Goal: Download file/media

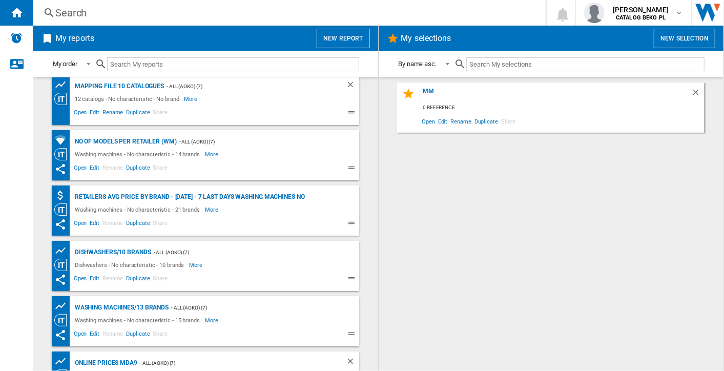
scroll to position [424, 0]
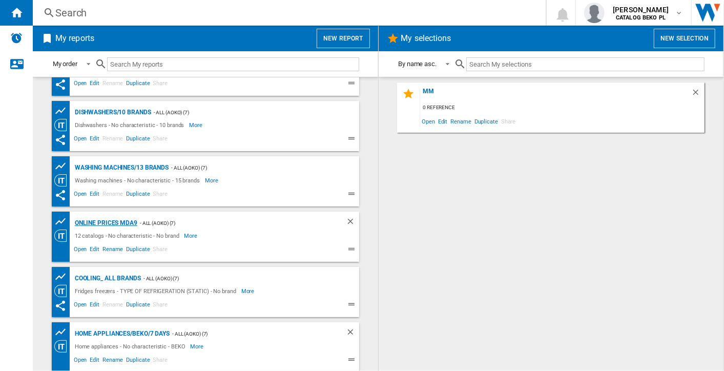
click at [127, 218] on div "Online prices MDA9" at bounding box center [104, 223] width 65 height 13
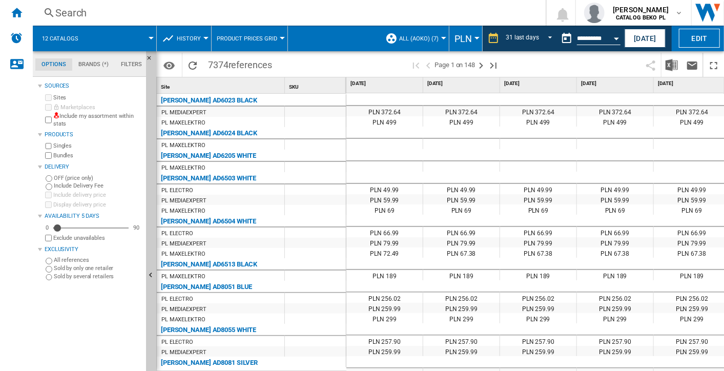
click at [135, 64] on md-tab-item "Filters" at bounding box center [131, 64] width 33 height 12
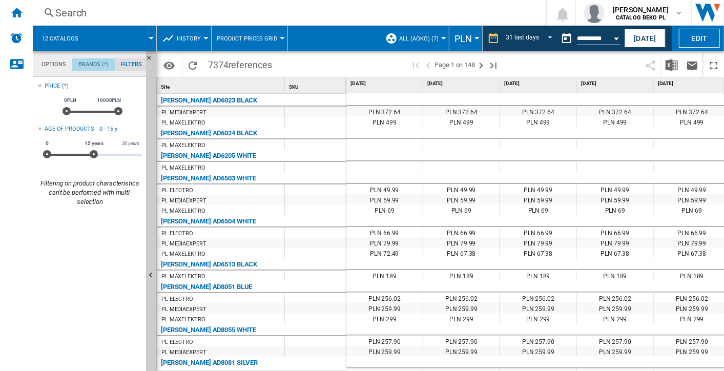
click at [102, 64] on md-tab-item "Brands (*)" at bounding box center [93, 64] width 43 height 12
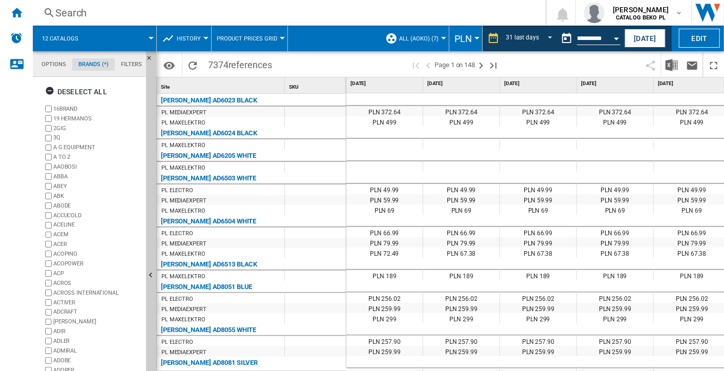
click at [57, 68] on md-tab-item "Options" at bounding box center [53, 64] width 37 height 12
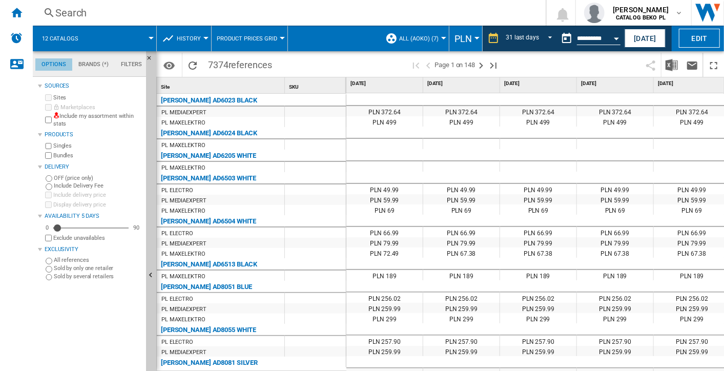
scroll to position [12, 0]
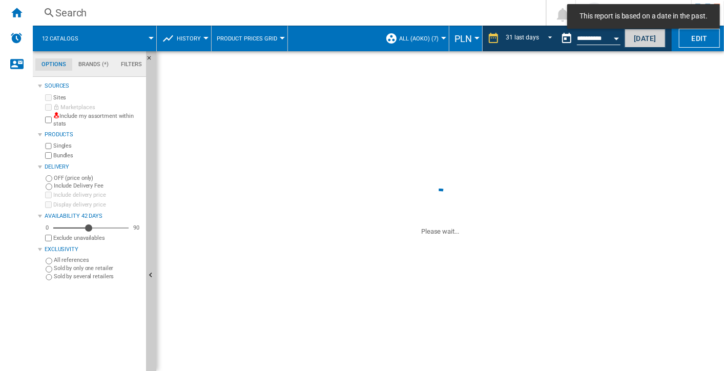
click at [642, 41] on button "[DATE]" at bounding box center [644, 38] width 41 height 19
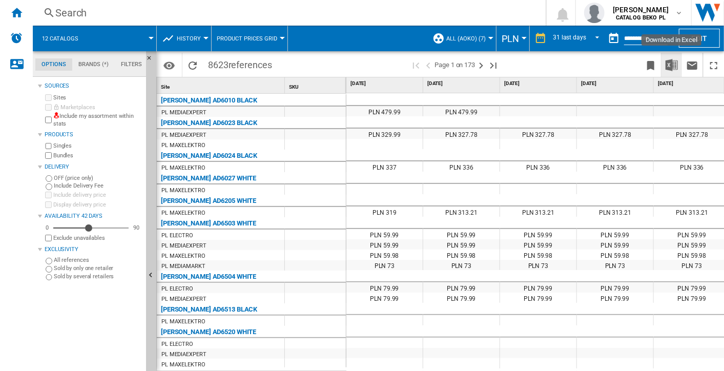
click at [670, 64] on img "Download in Excel" at bounding box center [671, 65] width 12 height 12
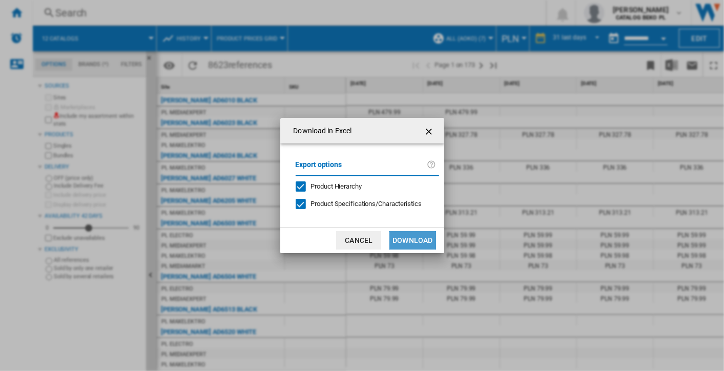
click at [420, 241] on button "Download" at bounding box center [412, 240] width 46 height 18
